Goal: Task Accomplishment & Management: Manage account settings

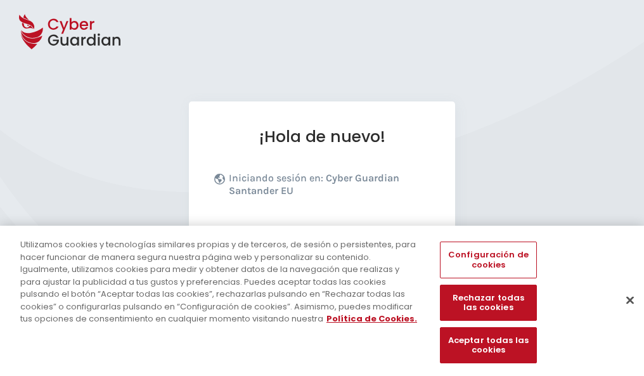
scroll to position [155, 0]
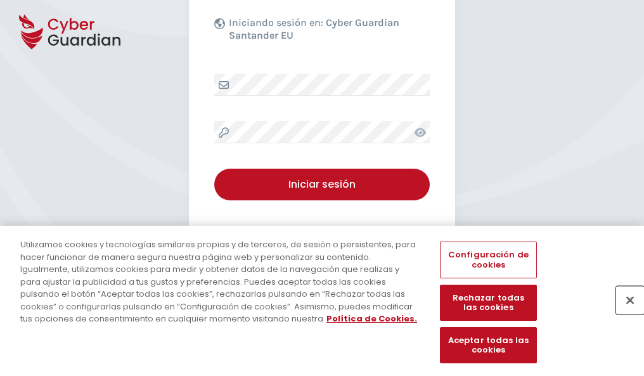
click at [624, 313] on button "Cerrar" at bounding box center [630, 300] width 28 height 28
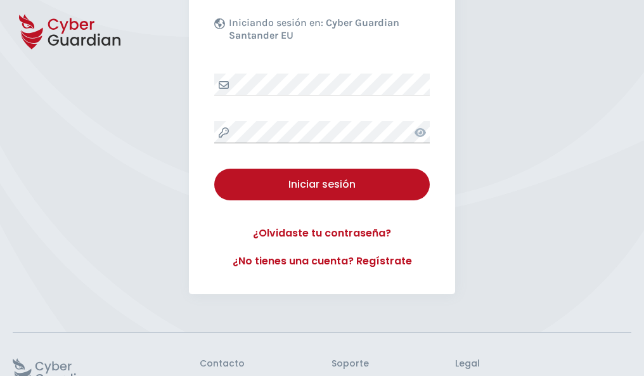
scroll to position [247, 0]
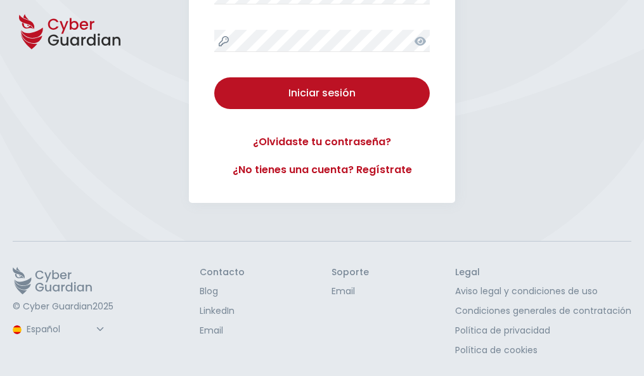
click at [214, 77] on button "Iniciar sesión" at bounding box center [322, 93] width 216 height 32
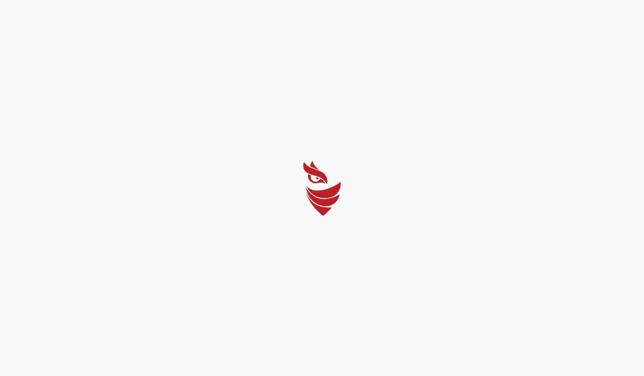
scroll to position [0, 0]
select select "English"
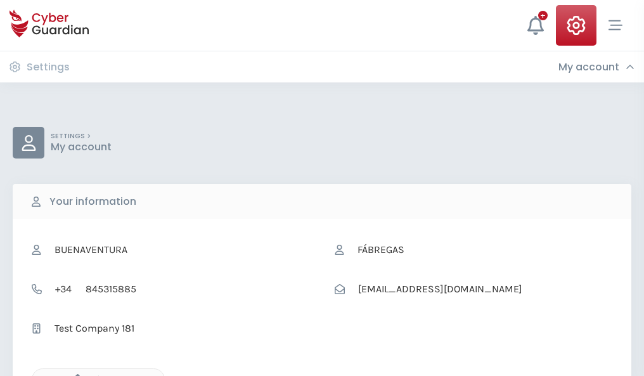
click at [74, 375] on icon "button" at bounding box center [74, 379] width 11 height 11
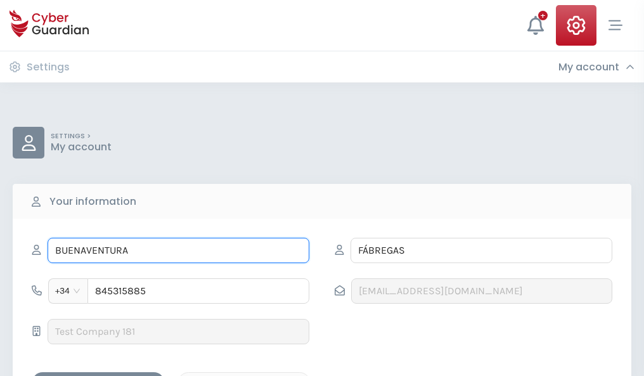
click at [178, 250] on input "BUENAVENTURA" at bounding box center [179, 250] width 262 height 25
type input "B"
type input "Andrea"
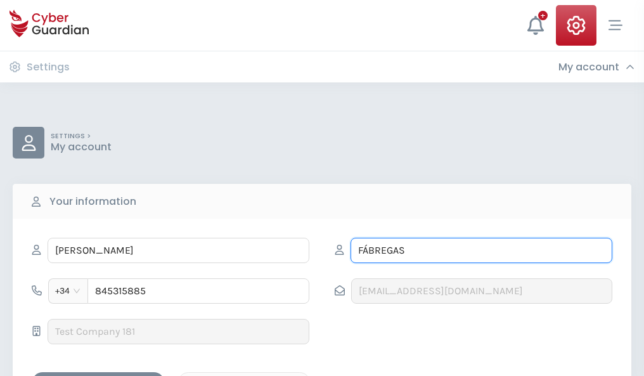
click at [481, 250] on input "FÁBREGAS" at bounding box center [482, 250] width 262 height 25
type input "F"
type input "Navarro"
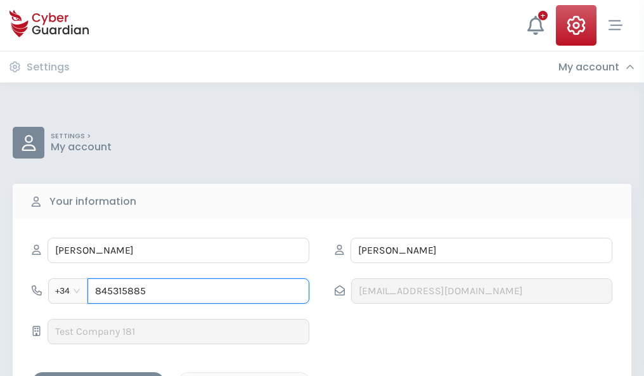
click at [198, 291] on input "845315885" at bounding box center [198, 290] width 222 height 25
type input "8"
type input "868521095"
click at [98, 375] on div "Save changes" at bounding box center [98, 383] width 114 height 16
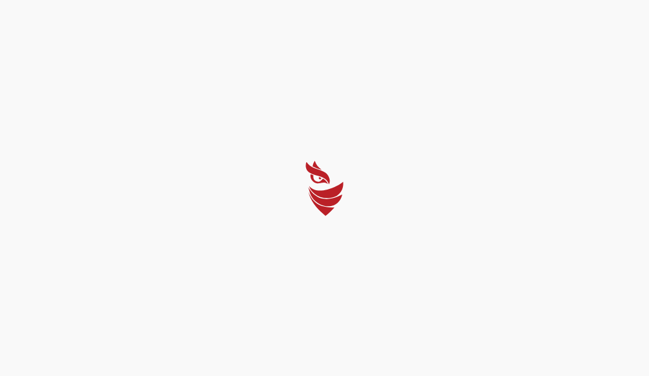
select select "English"
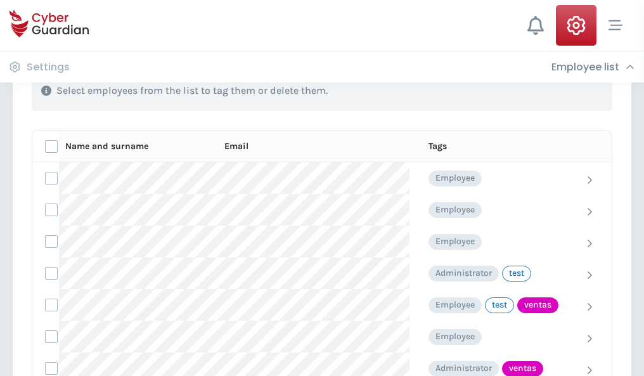
scroll to position [574, 0]
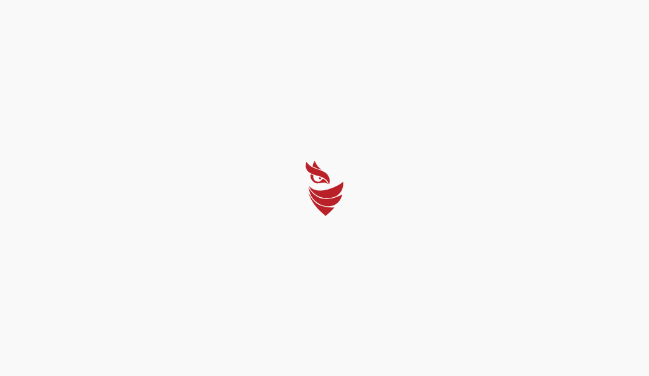
select select "English"
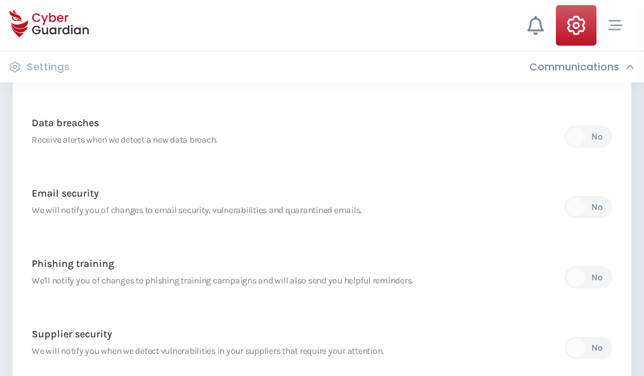
scroll to position [668, 0]
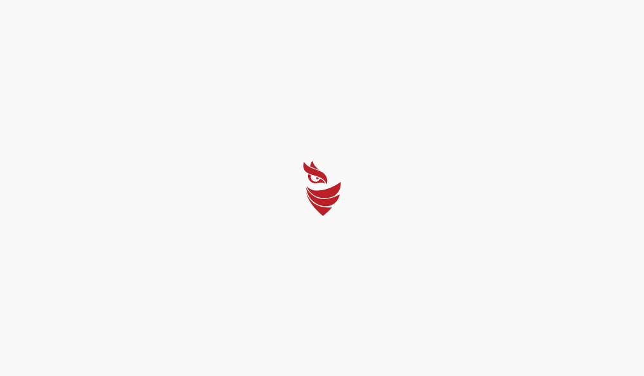
select select "English"
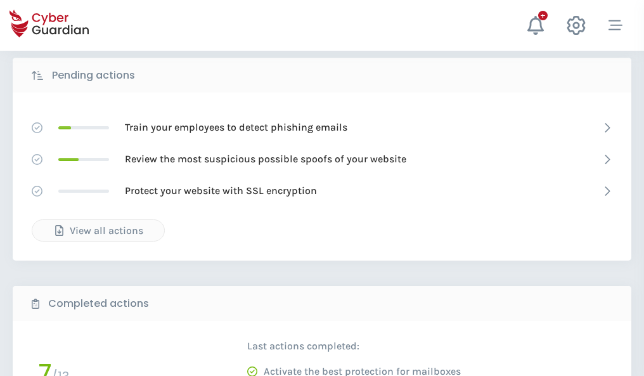
scroll to position [702, 0]
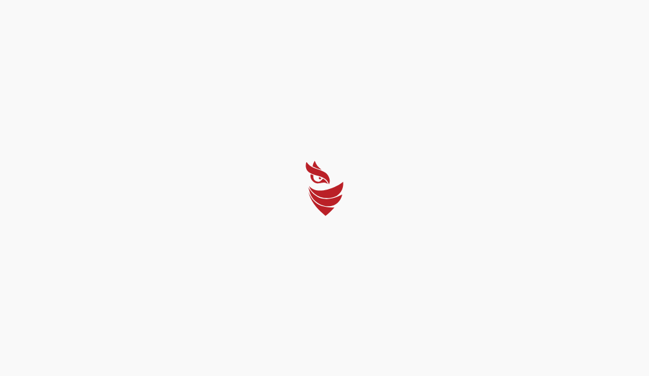
select select "English"
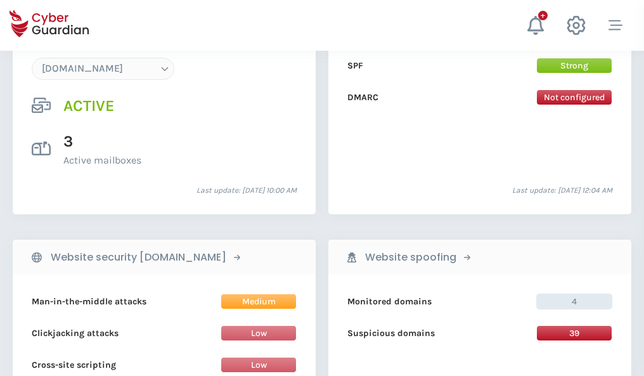
scroll to position [1351, 0]
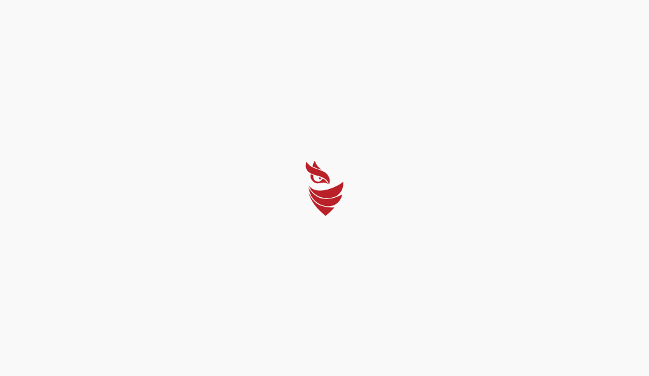
select select "English"
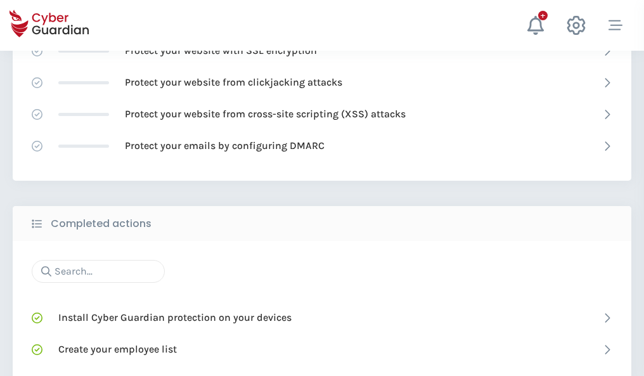
scroll to position [845, 0]
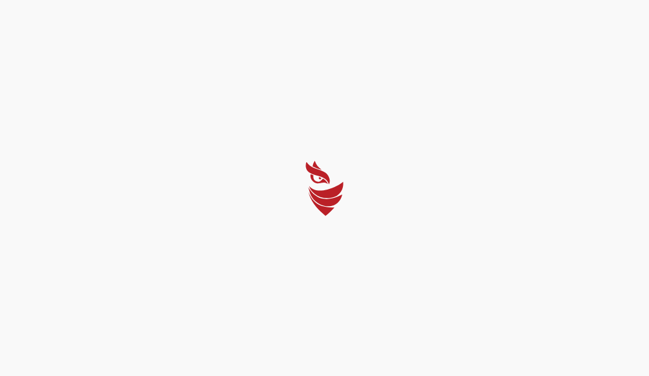
select select "English"
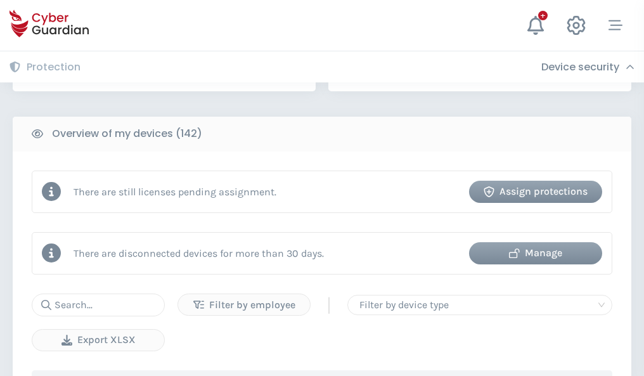
scroll to position [1229, 0]
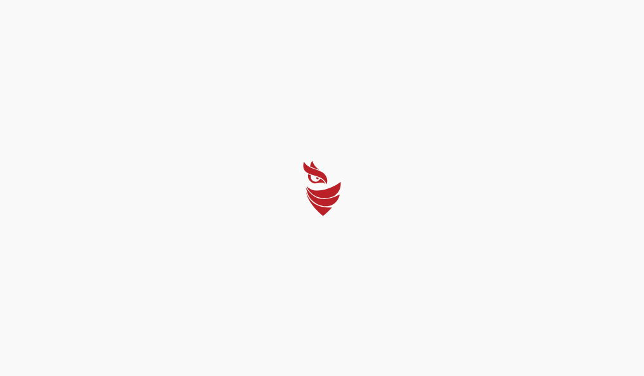
select select "English"
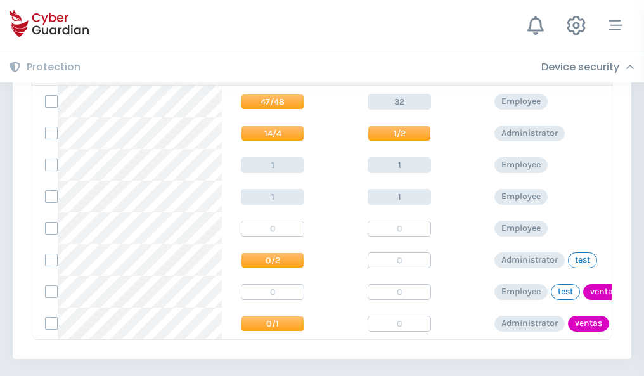
scroll to position [588, 0]
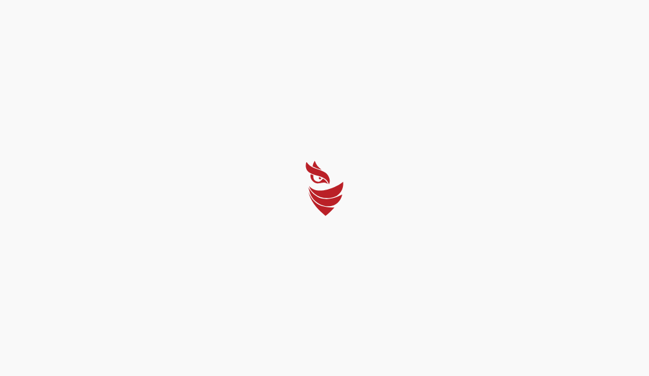
select select "English"
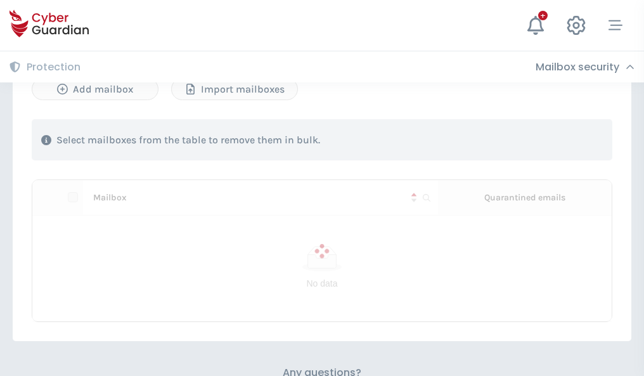
scroll to position [543, 0]
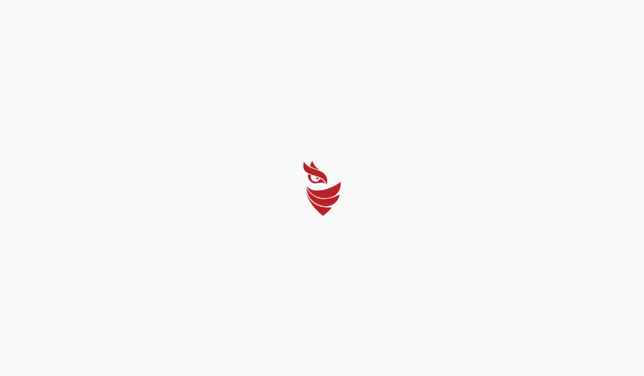
select select "English"
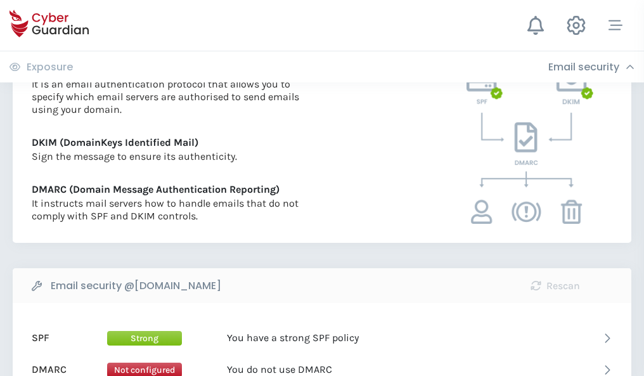
scroll to position [684, 0]
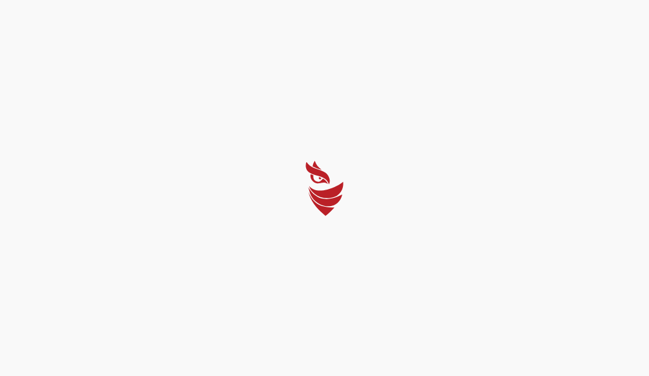
select select "English"
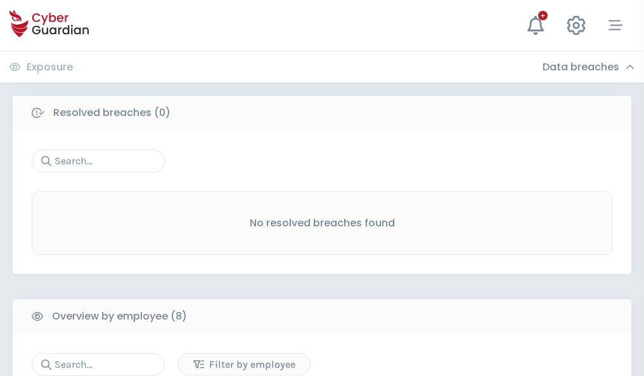
scroll to position [1080, 0]
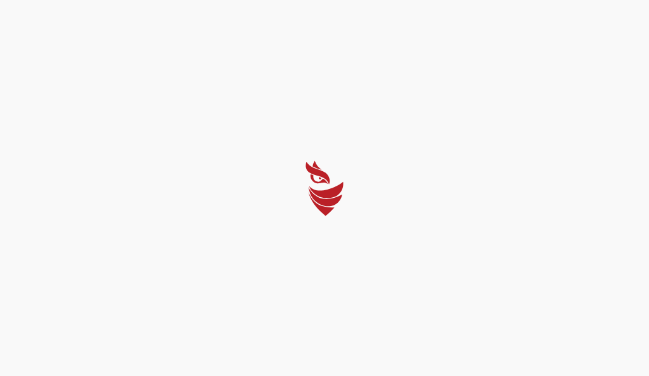
select select "English"
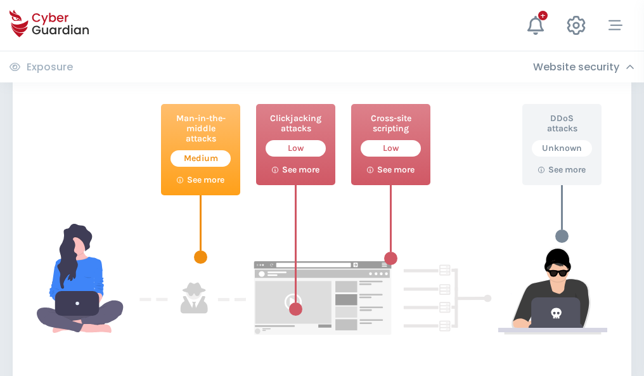
scroll to position [690, 0]
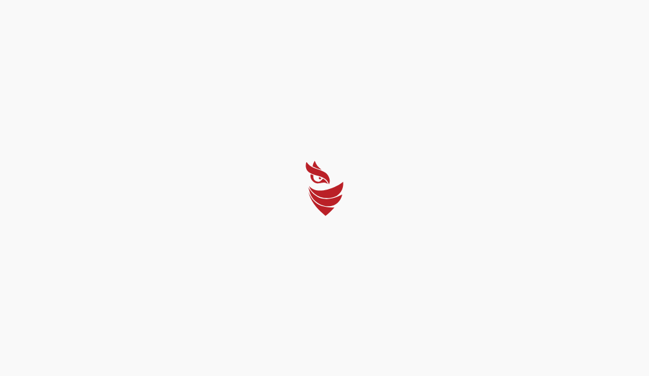
select select "English"
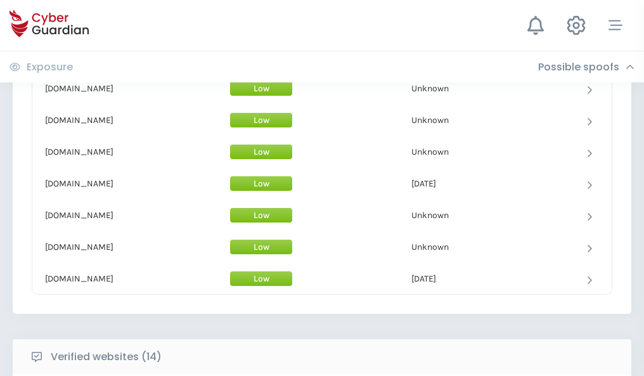
scroll to position [1236, 0]
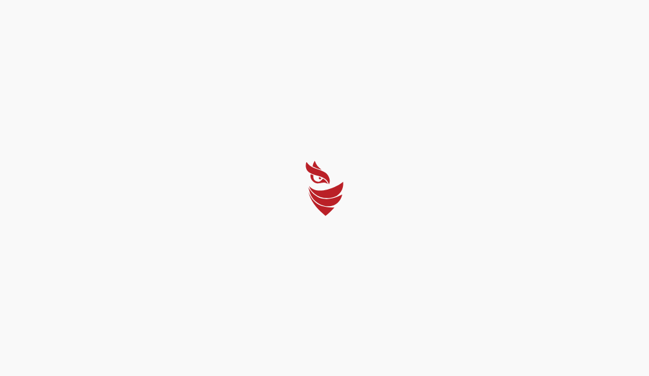
select select "English"
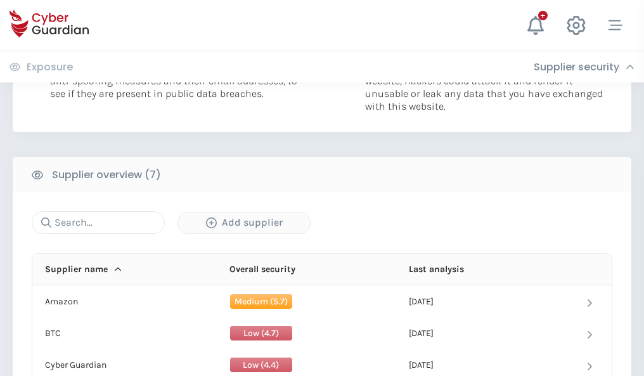
scroll to position [821, 0]
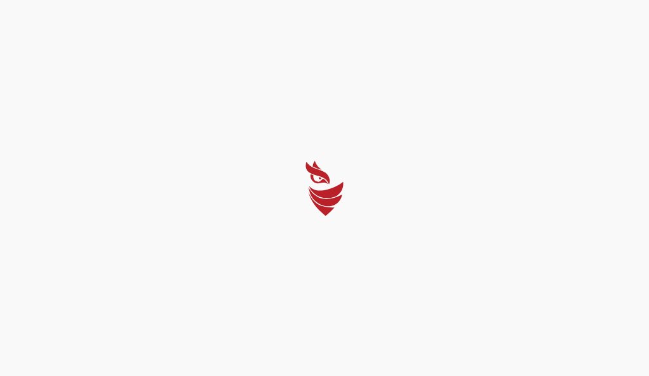
select select "English"
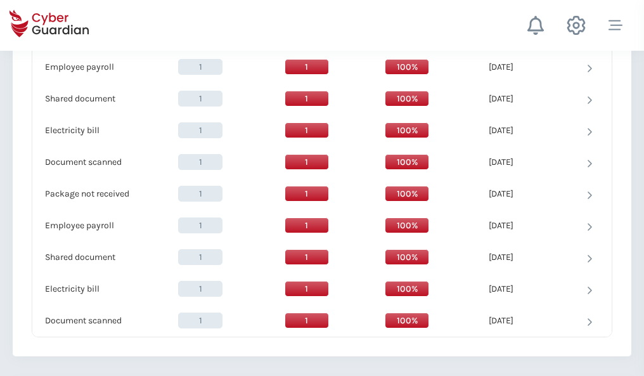
scroll to position [1299, 0]
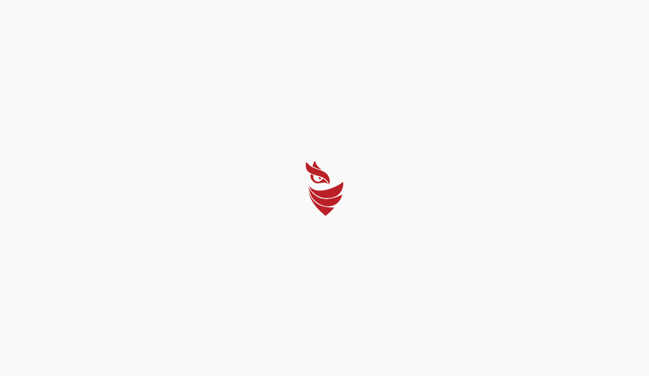
select select "English"
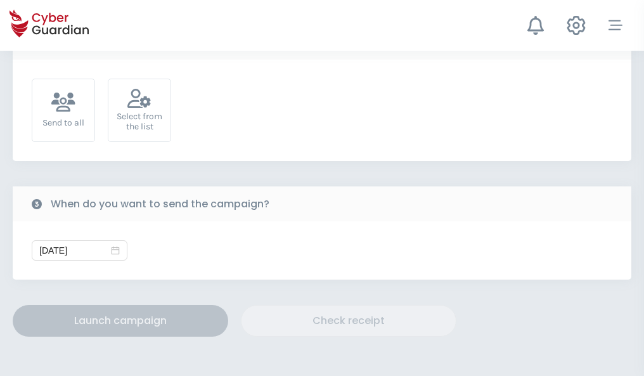
scroll to position [464, 0]
